Goal: Check status: Check status

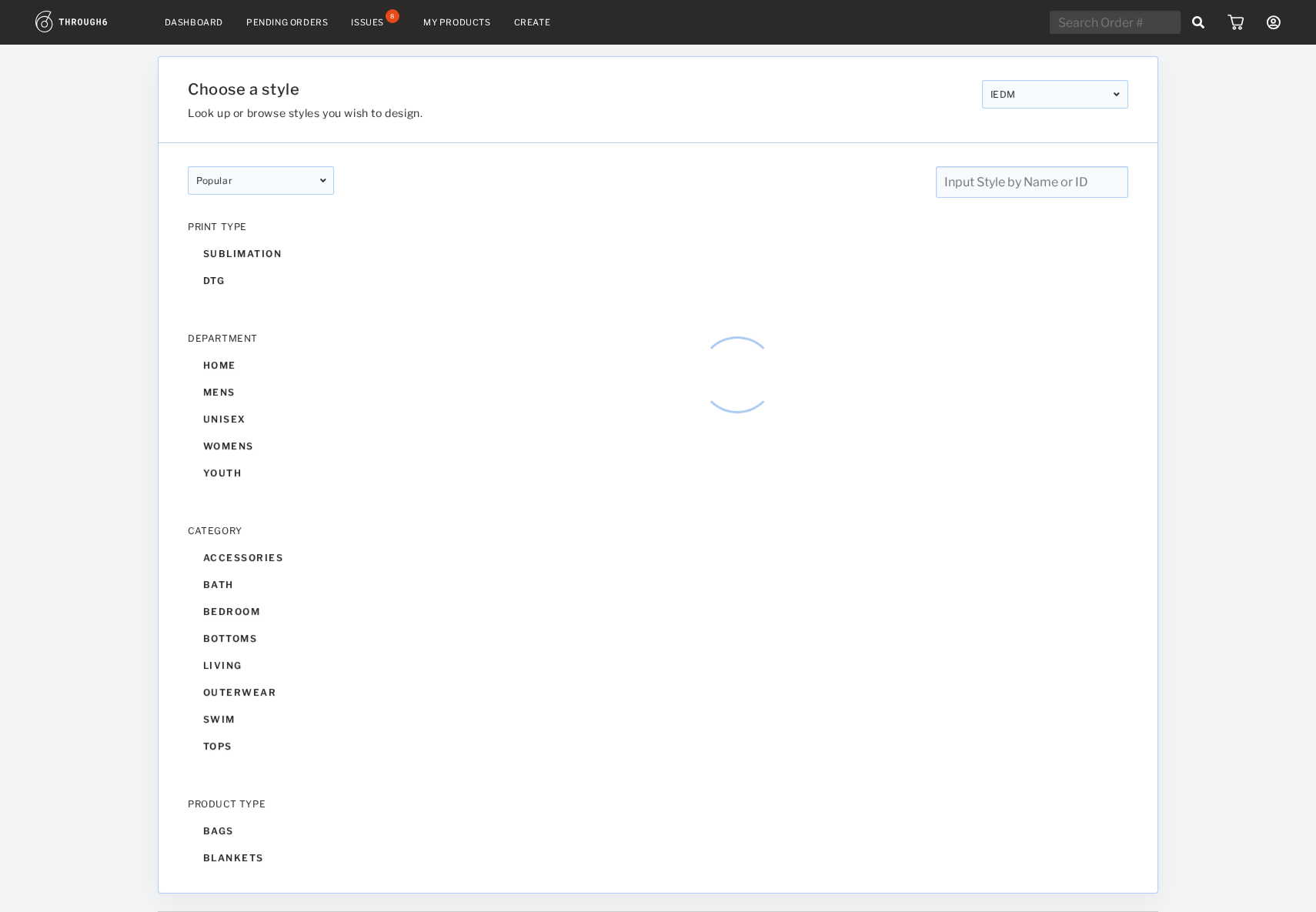
click at [1095, 22] on input "text" at bounding box center [1115, 22] width 131 height 23
drag, startPoint x: 1081, startPoint y: 30, endPoint x: 1078, endPoint y: 89, distance: 59.1
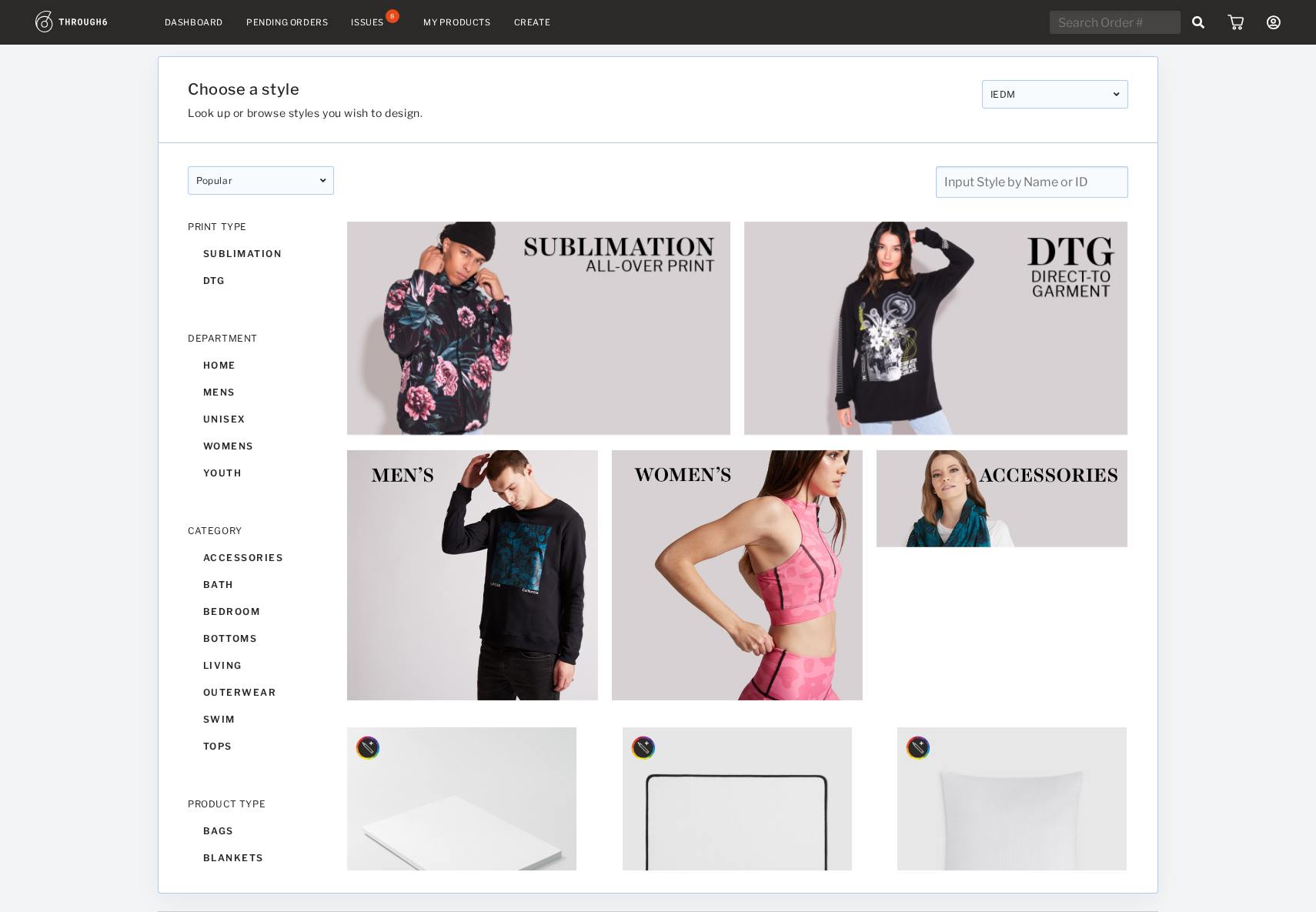
paste input "318794"
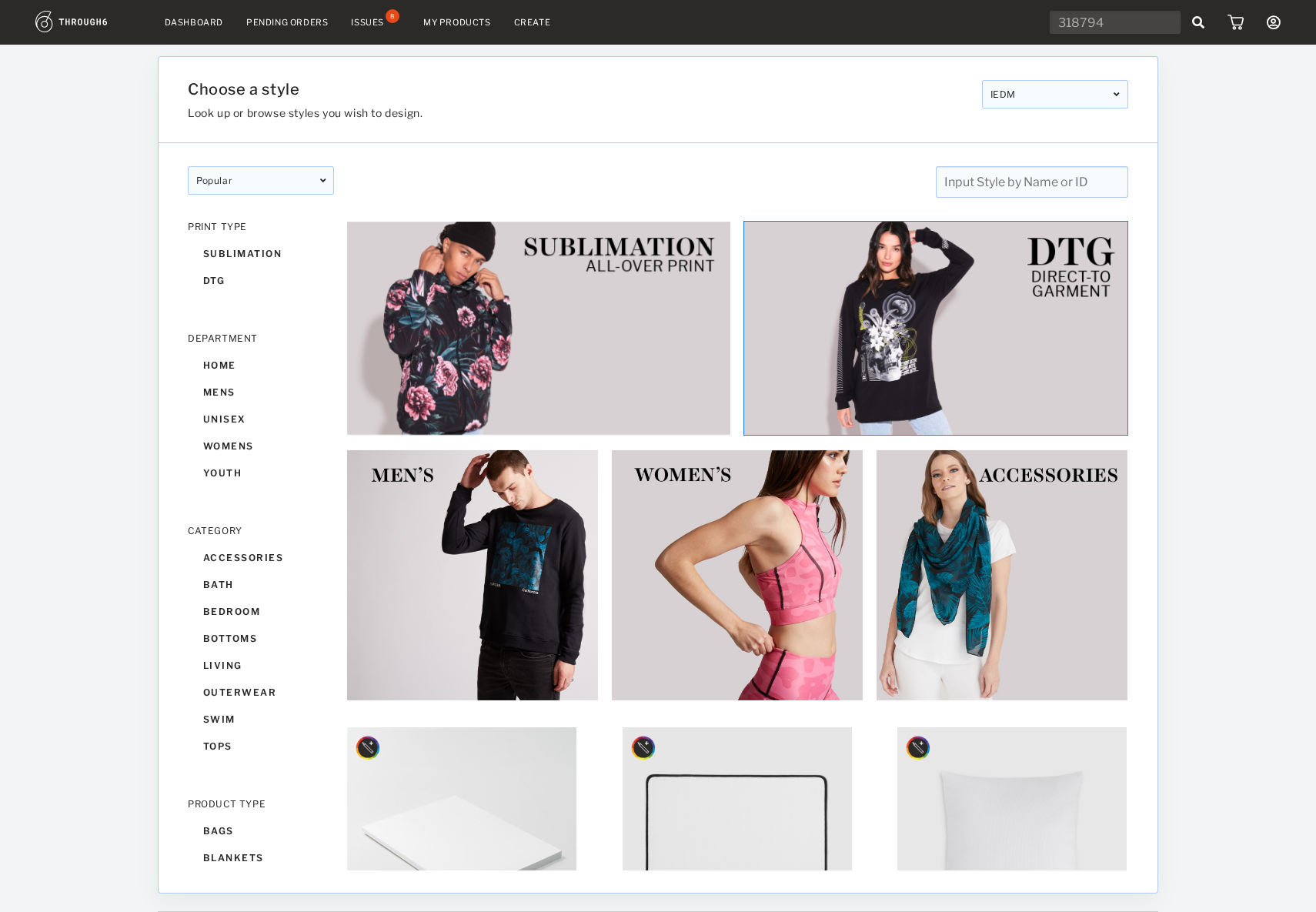
type input "318794"
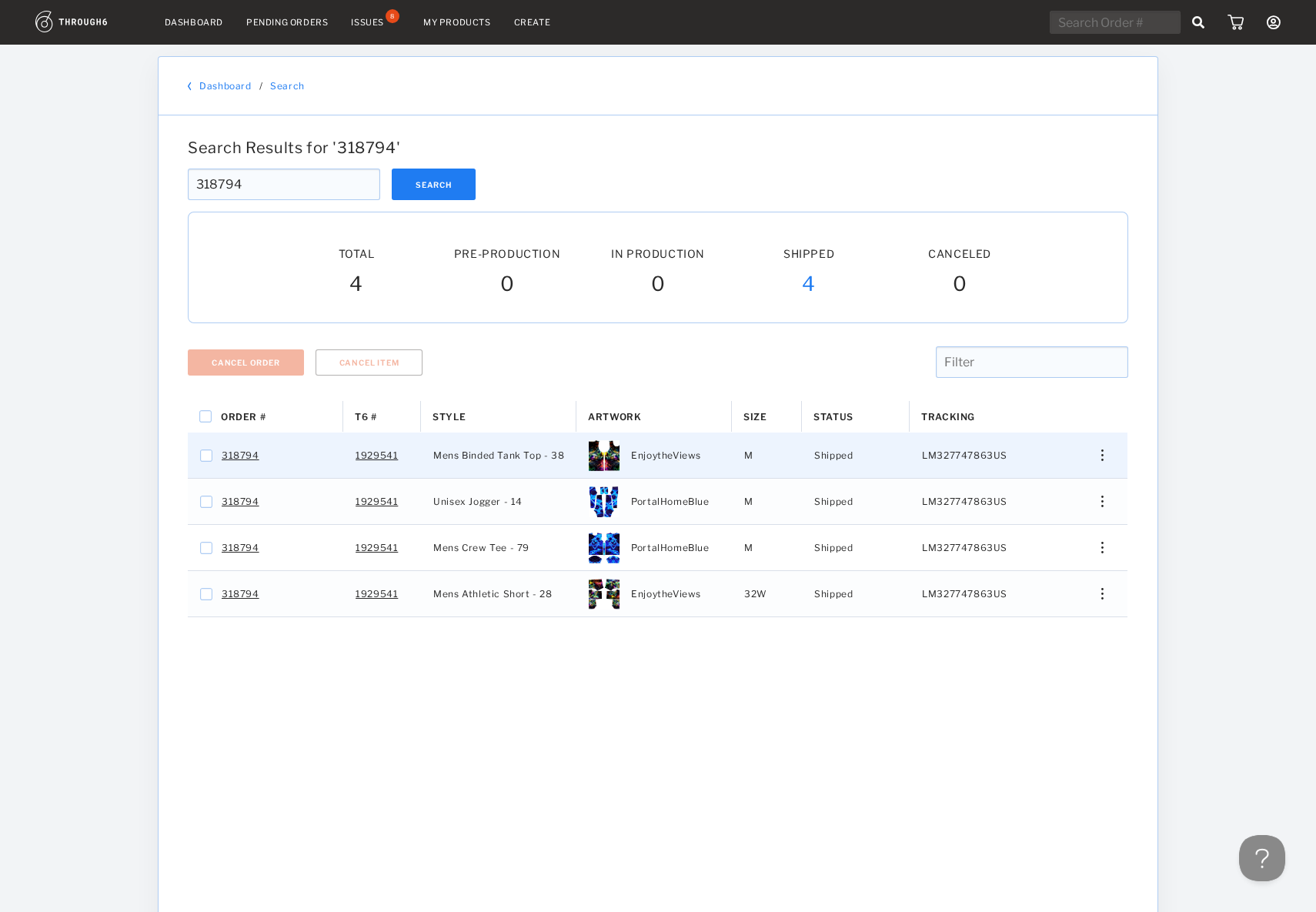
click at [1103, 456] on img "Press SPACE to select this row." at bounding box center [1103, 455] width 3 height 12
click at [1048, 547] on span "View History" at bounding box center [1033, 537] width 61 height 20
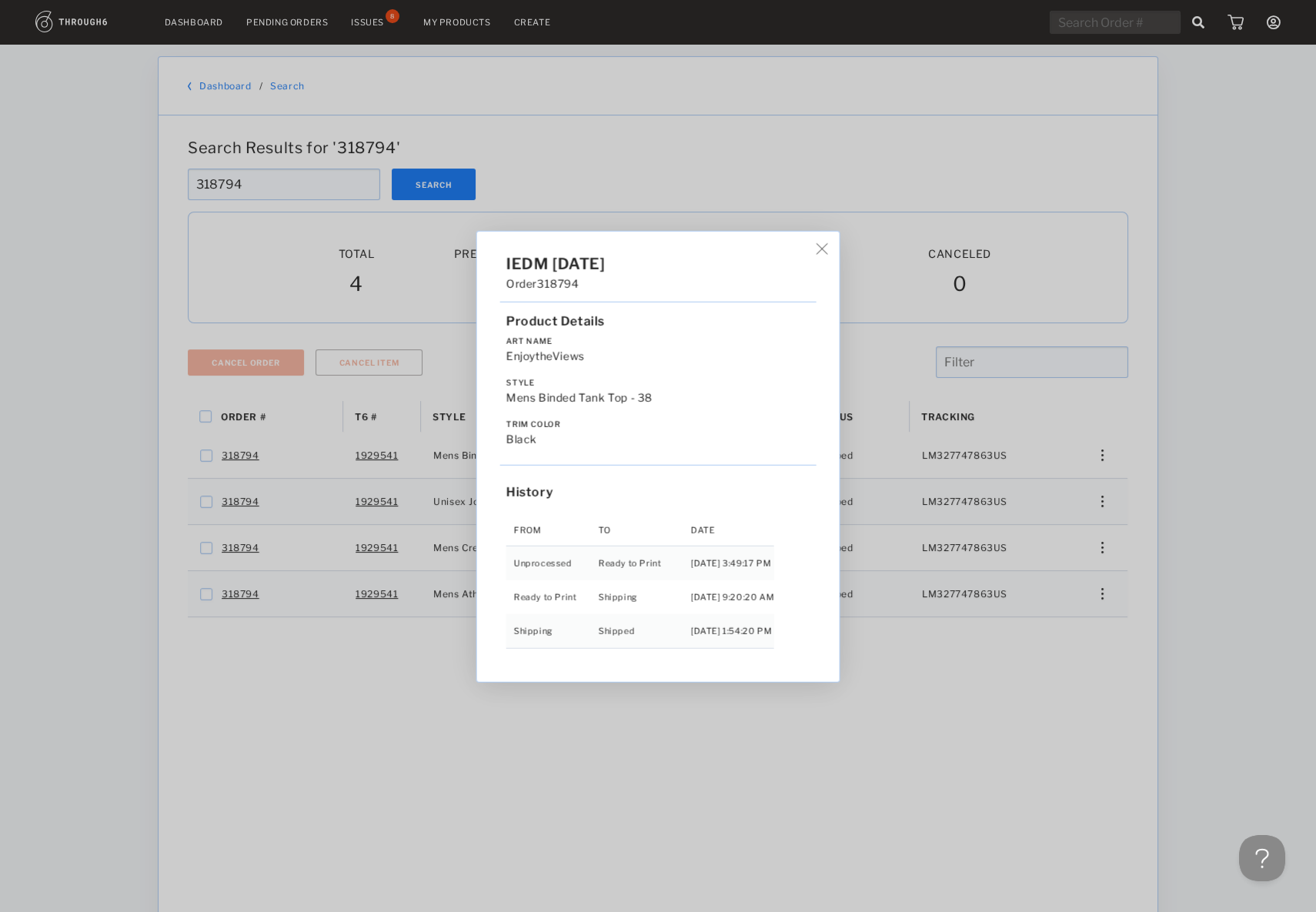
click at [1146, 486] on div "IEDM 05/06/25 Order 318794 Product Details Art Name EnjoytheViews Style Mens Bi…" at bounding box center [658, 456] width 1316 height 912
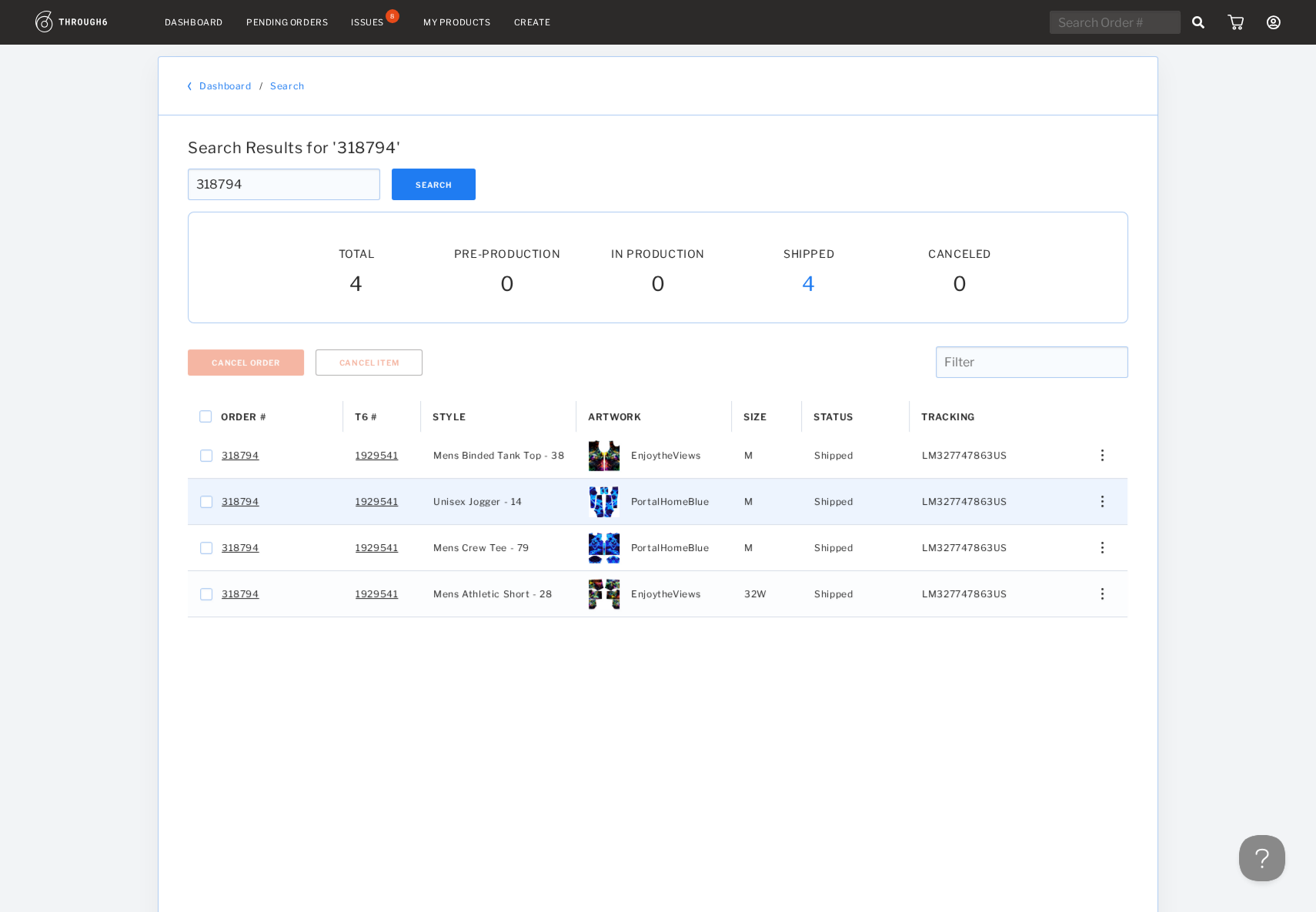
click at [1092, 511] on div "Edit Size Edit Shipping View History View Product" at bounding box center [1096, 501] width 62 height 46
click at [1093, 505] on div "Edit Size Edit Shipping View History View Product" at bounding box center [1096, 501] width 37 height 12
click at [1048, 587] on span "View History" at bounding box center [1033, 583] width 61 height 20
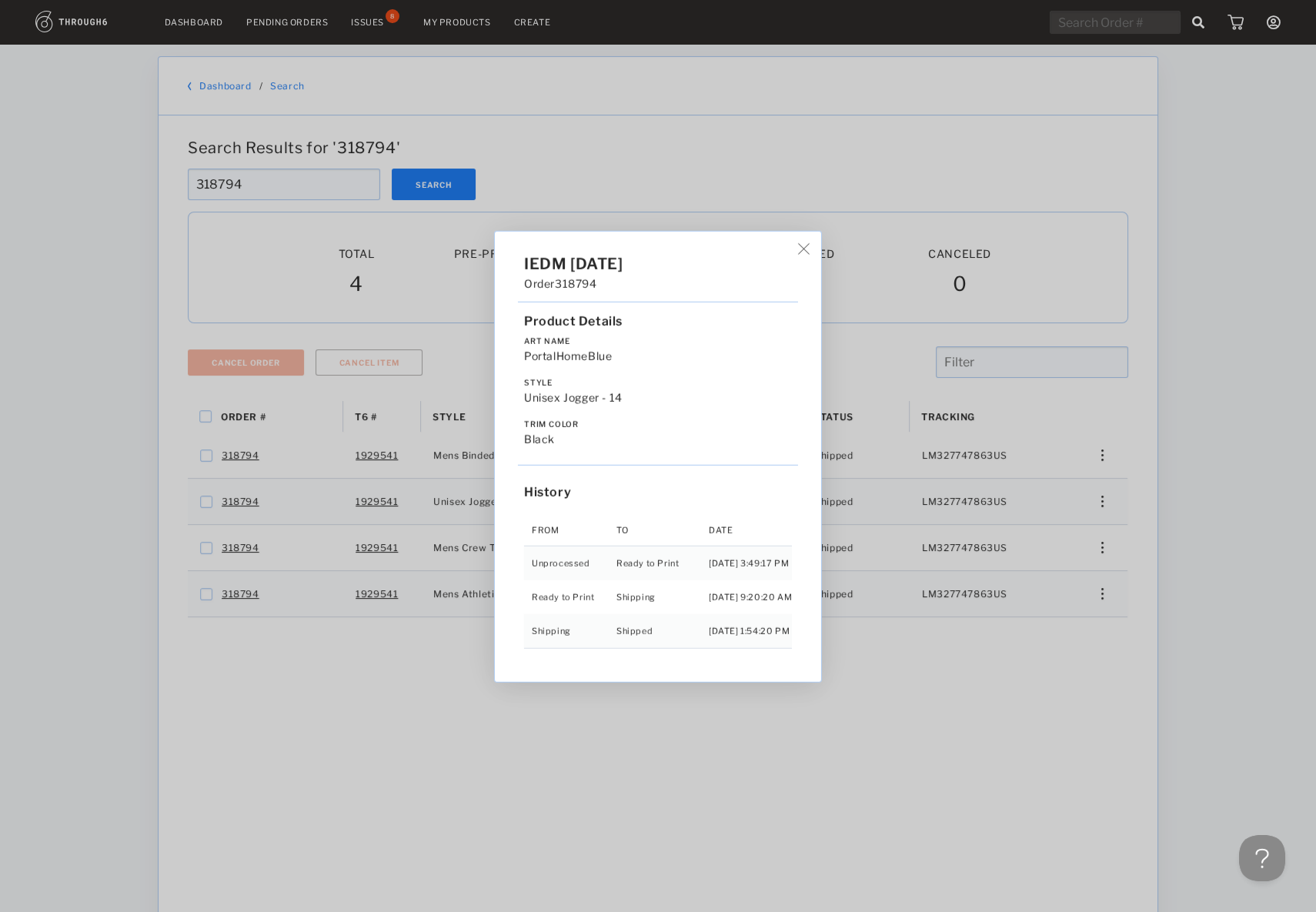
click at [1158, 583] on div "IEDM 05/06/25 Order 318794 Product Details Art Name PortalHomeBlue Style Unisex…" at bounding box center [658, 456] width 1316 height 912
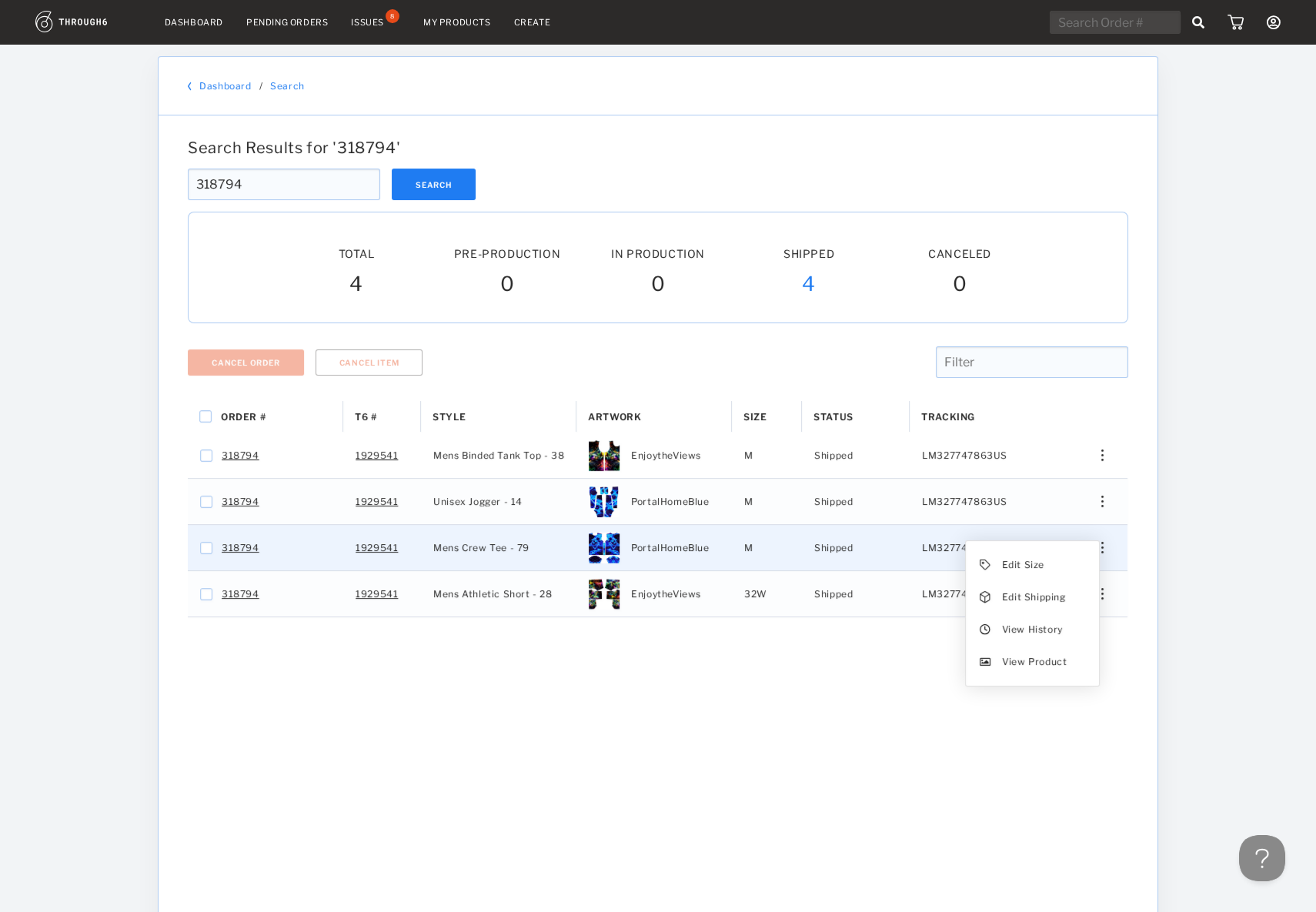
click at [1090, 547] on div "Edit Size Edit Shipping View History View Product" at bounding box center [1096, 547] width 37 height 12
click at [1053, 626] on span "View History" at bounding box center [1033, 629] width 61 height 20
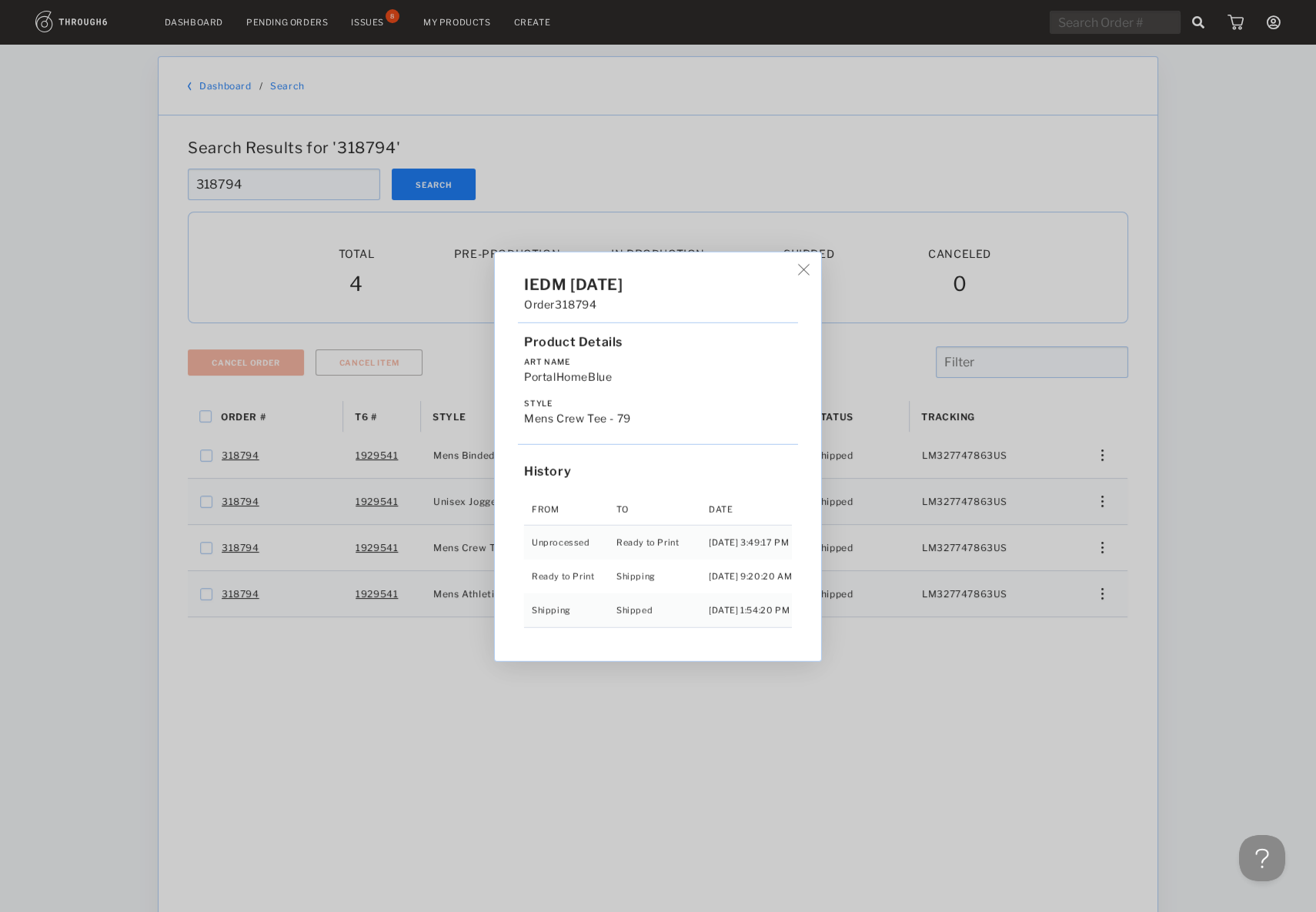
click at [807, 278] on div "IEDM 05/06/25 Order 318794 Product Details Art Name PortalHomeBlue Style Mens C…" at bounding box center [658, 456] width 327 height 409
click at [706, 192] on div "IEDM 05/06/25 Order 318794 Product Details Art Name PortalHomeBlue Style Mens C…" at bounding box center [658, 456] width 1316 height 912
